Goal: Task Accomplishment & Management: Use online tool/utility

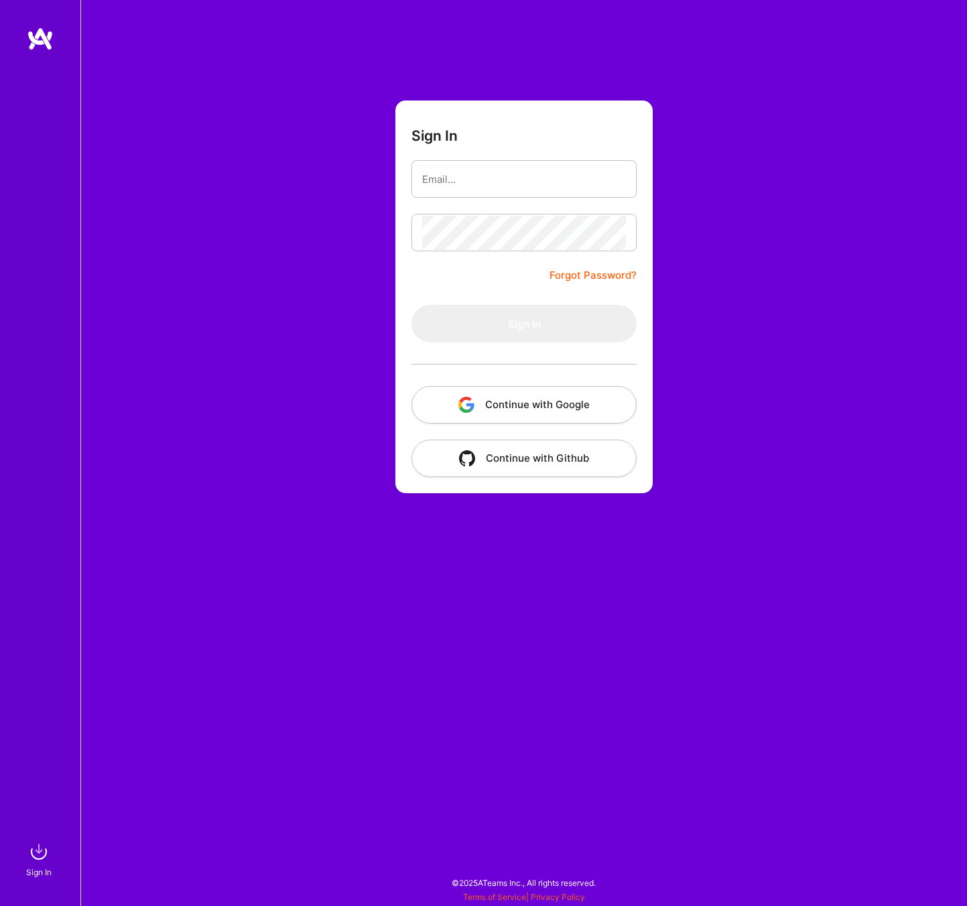
click at [531, 403] on button "Continue with Google" at bounding box center [523, 405] width 225 height 38
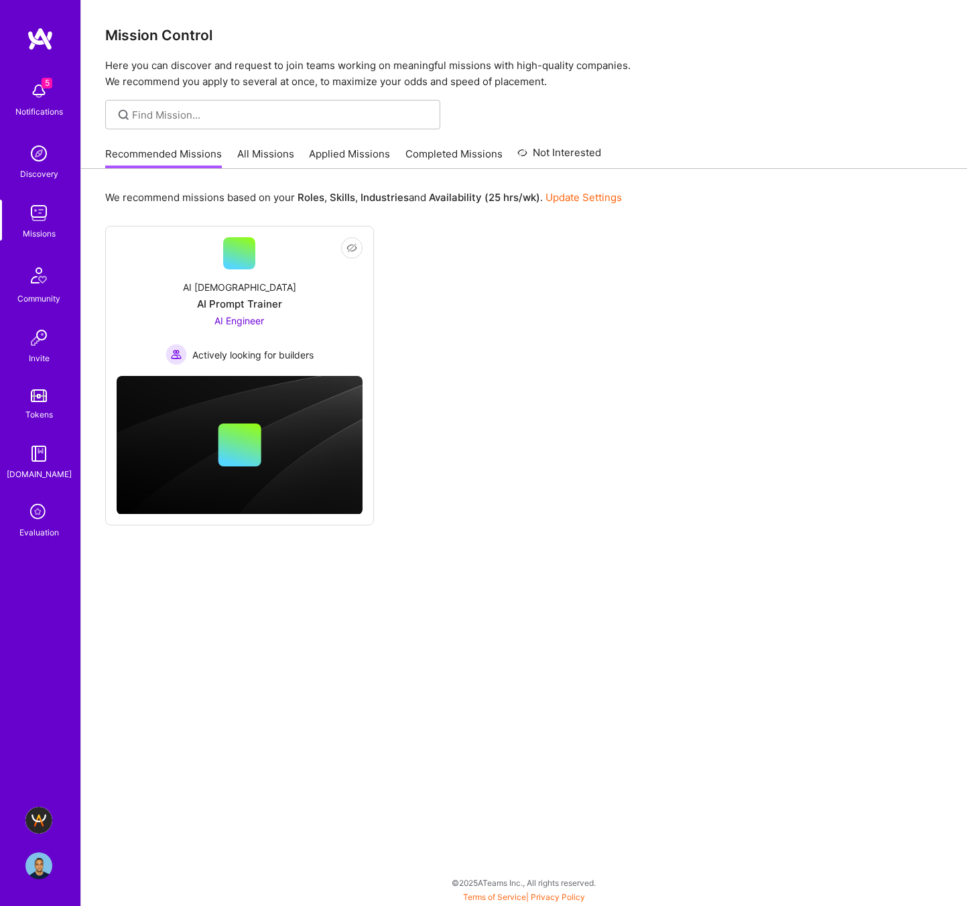
click at [47, 866] on img at bounding box center [38, 865] width 27 height 27
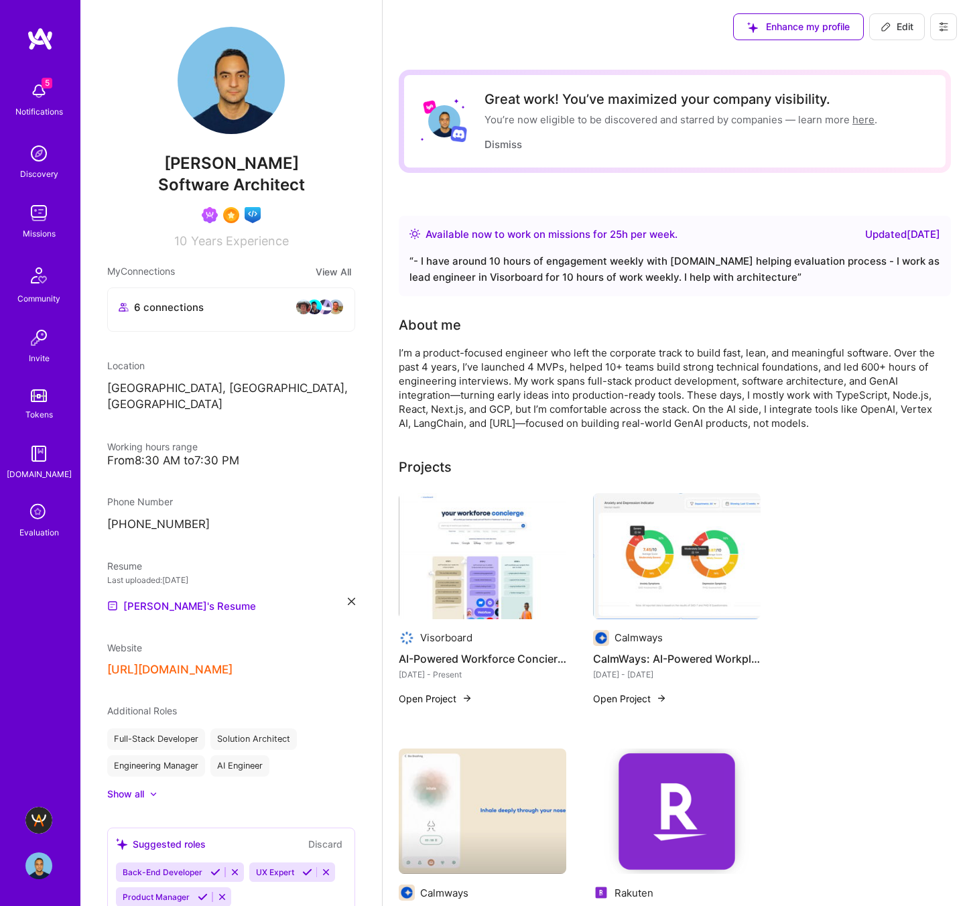
click at [41, 811] on img at bounding box center [38, 820] width 27 height 27
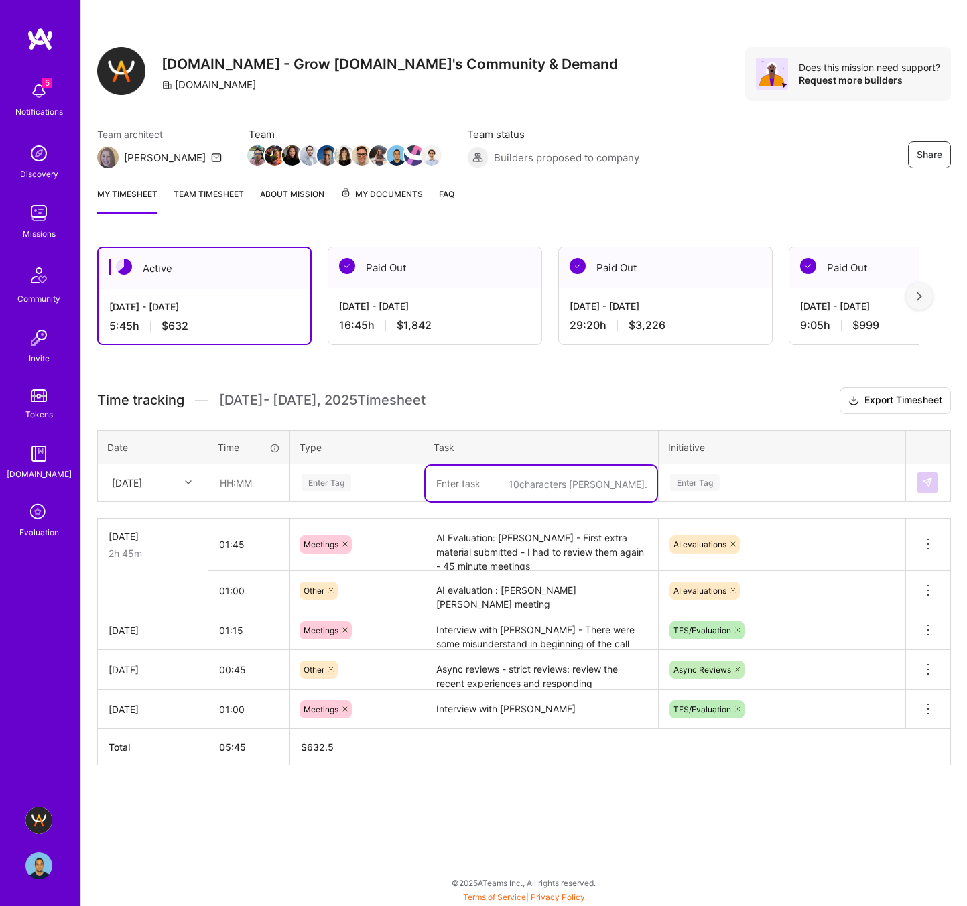
click at [475, 480] on textarea at bounding box center [540, 484] width 231 height 36
paste textarea "Alex Smirnoff"
type textarea "Interview with Alex Smirnoff"
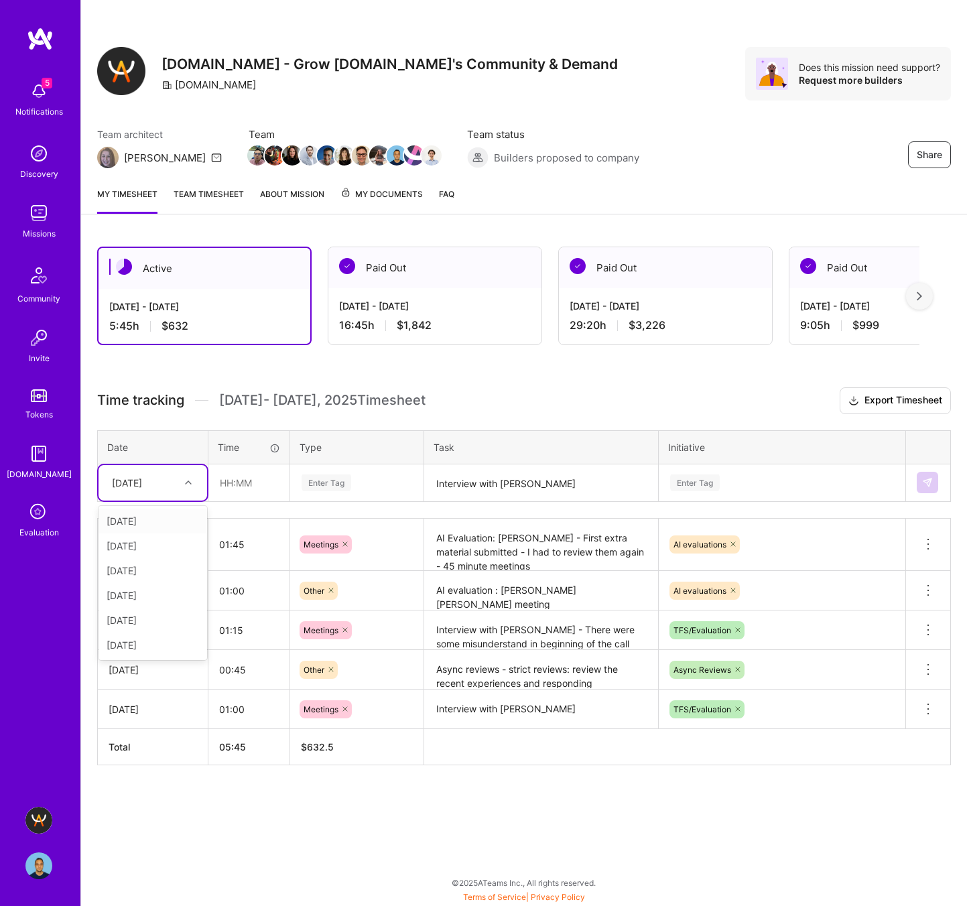
click at [163, 482] on div "Fri, Aug 22" at bounding box center [142, 483] width 74 height 22
click at [144, 624] on div "Wed, Aug 20" at bounding box center [152, 620] width 109 height 25
click at [236, 487] on input "text" at bounding box center [249, 483] width 80 height 36
type input "01:00"
click at [322, 480] on div "Enter Tag" at bounding box center [326, 482] width 50 height 21
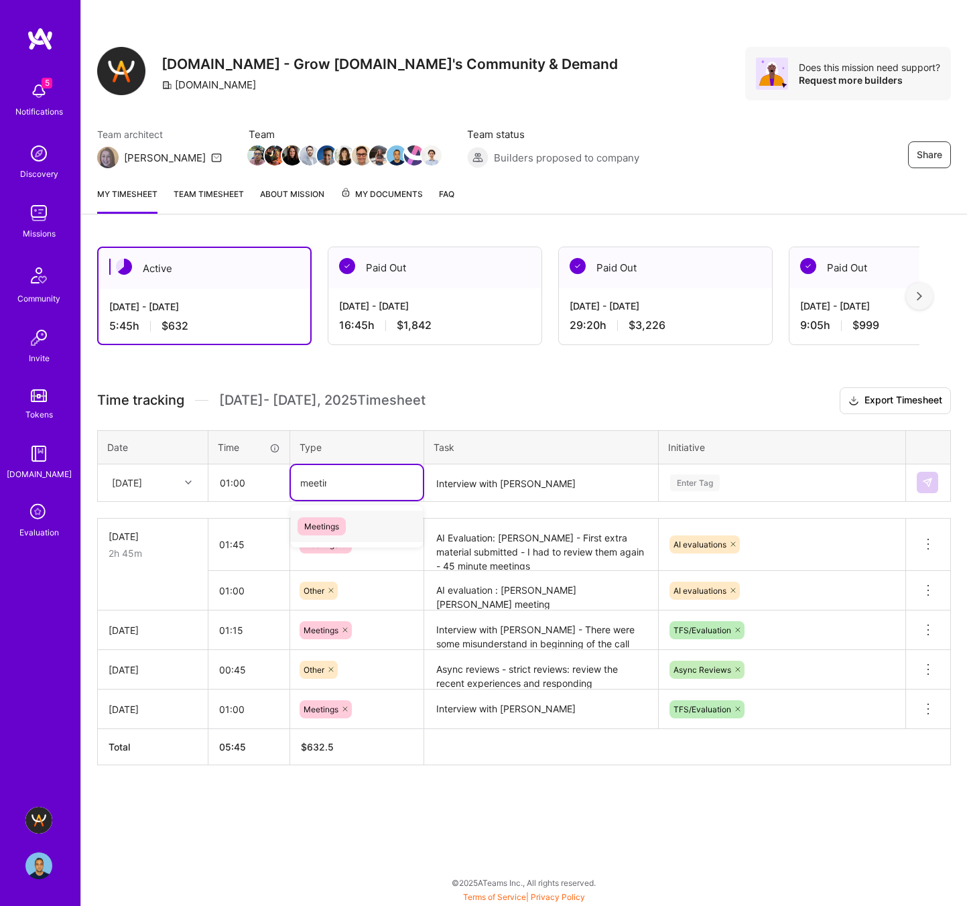
type input "meeting"
click at [322, 529] on span "Meetings" at bounding box center [321, 526] width 48 height 18
click at [691, 479] on div "Enter Tag" at bounding box center [695, 482] width 50 height 21
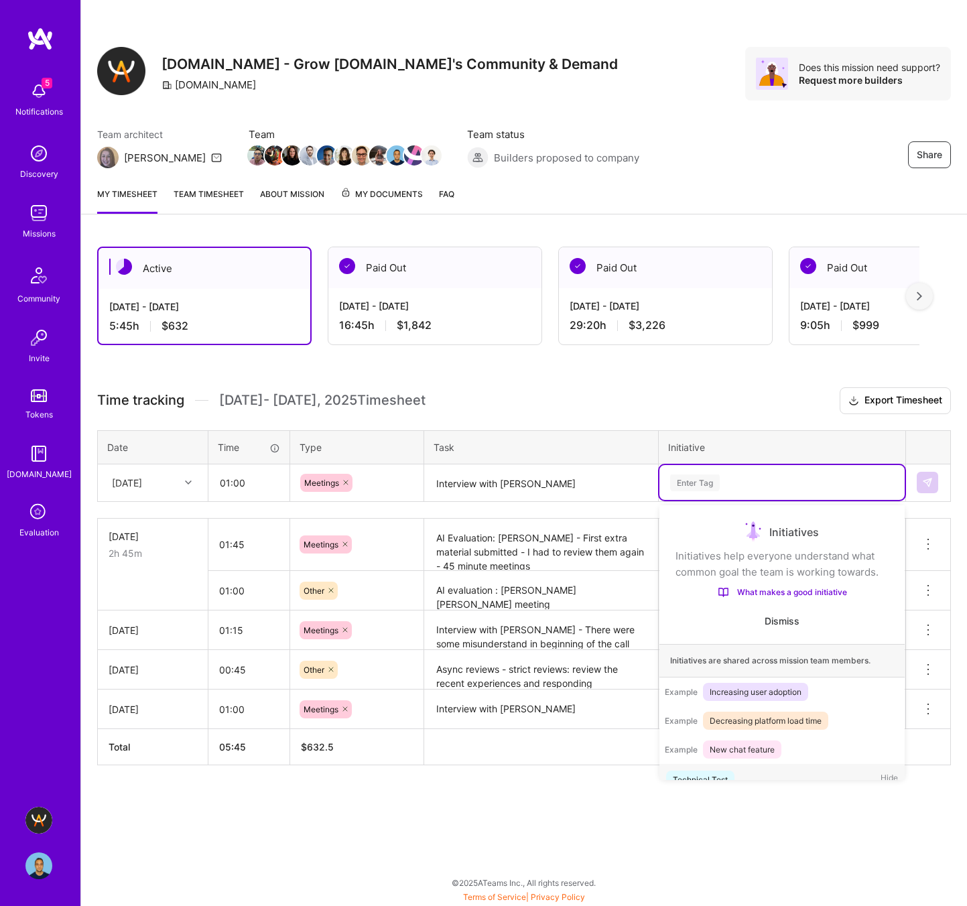
scroll to position [22, 0]
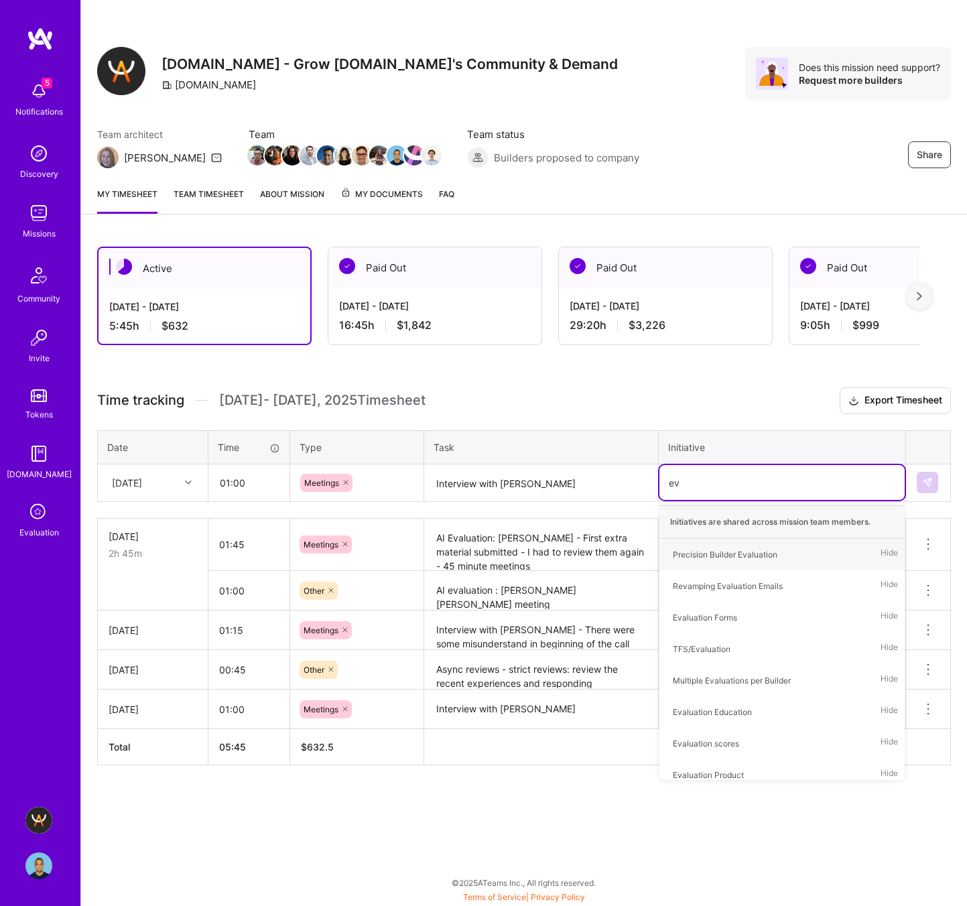
type input "e"
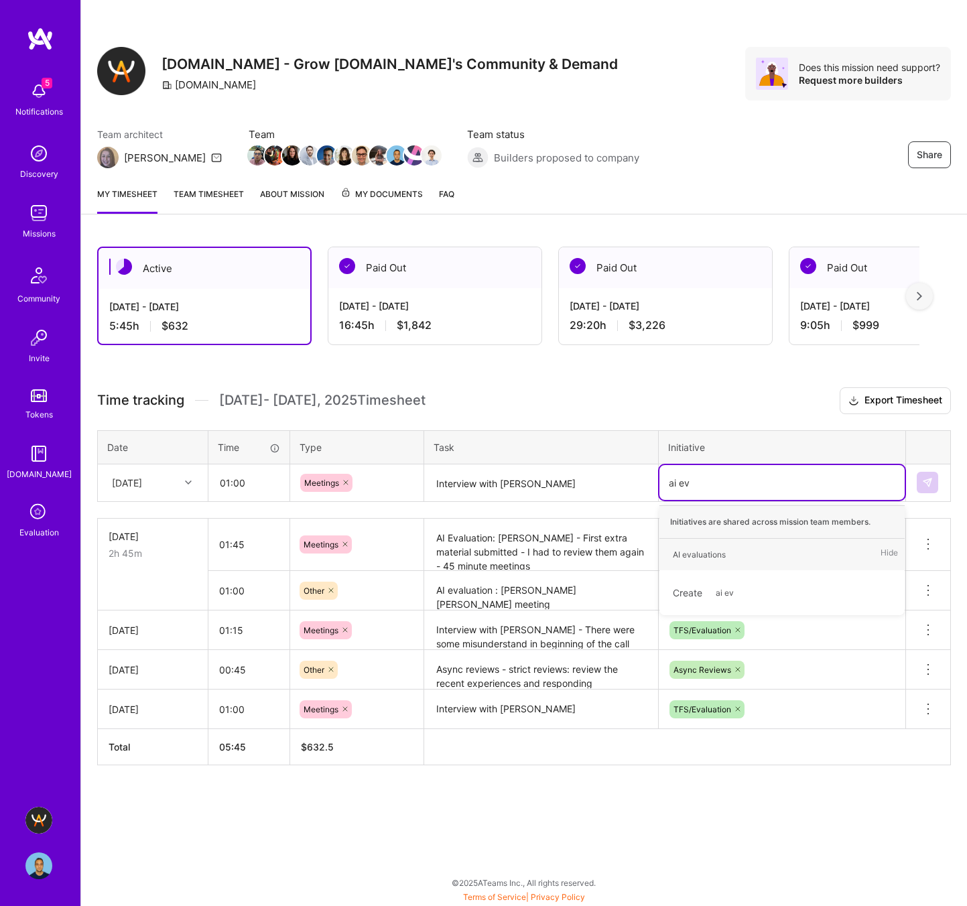
type input "ai eva"
click at [722, 551] on div "AI evaluations" at bounding box center [699, 554] width 53 height 14
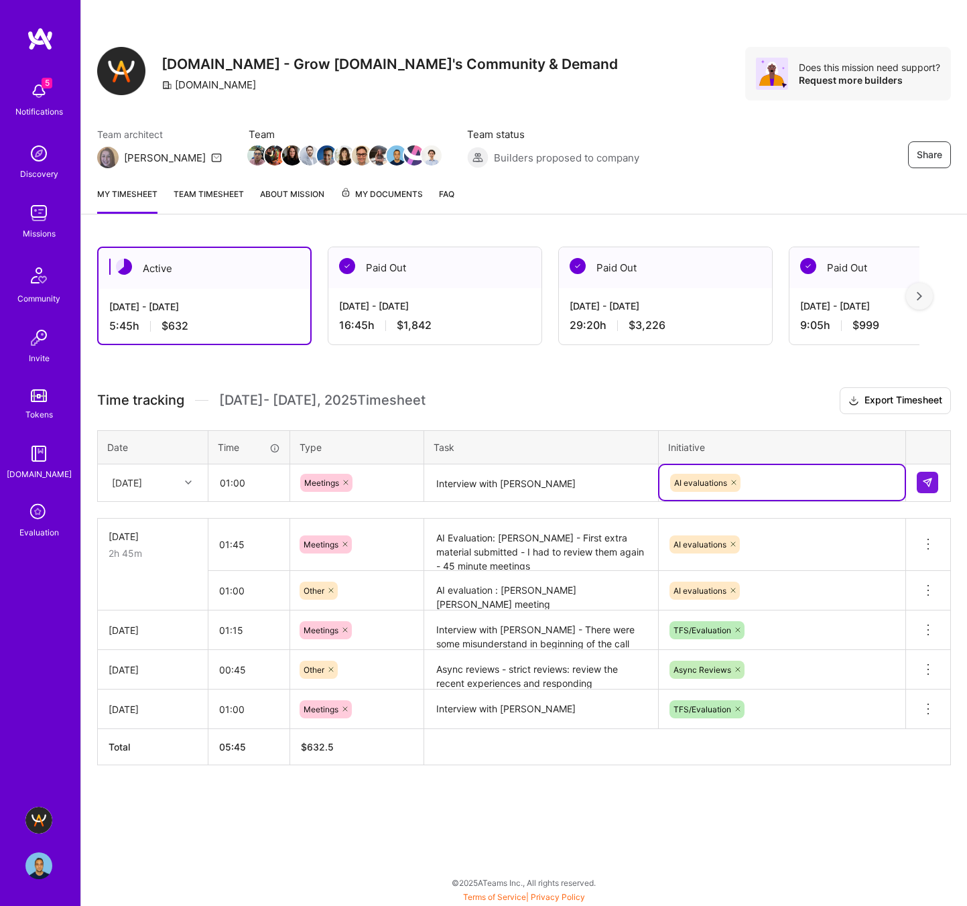
drag, startPoint x: 435, startPoint y: 482, endPoint x: 440, endPoint y: 490, distance: 9.1
click at [435, 482] on textarea "Interview with Alex Smirnoff" at bounding box center [540, 484] width 231 height 36
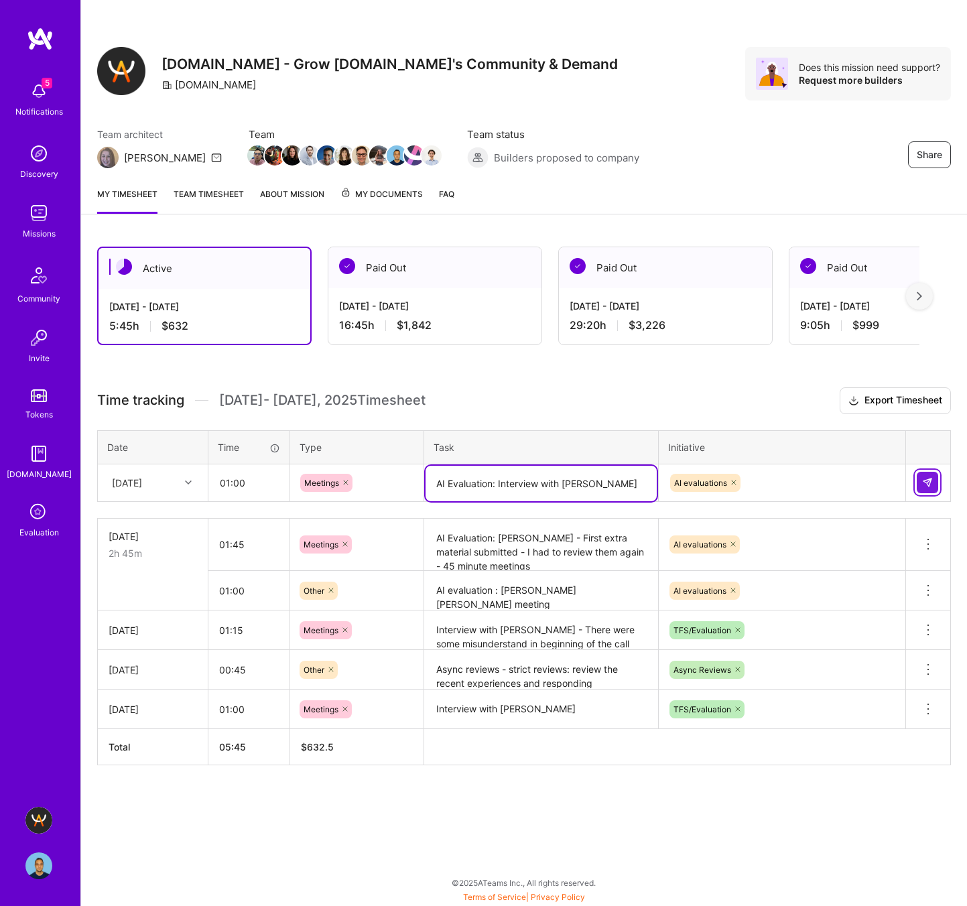
type textarea "AI Evaluation: Interview with Alex Smirnoff"
click at [927, 480] on img at bounding box center [927, 482] width 11 height 11
